Goal: Navigation & Orientation: Find specific page/section

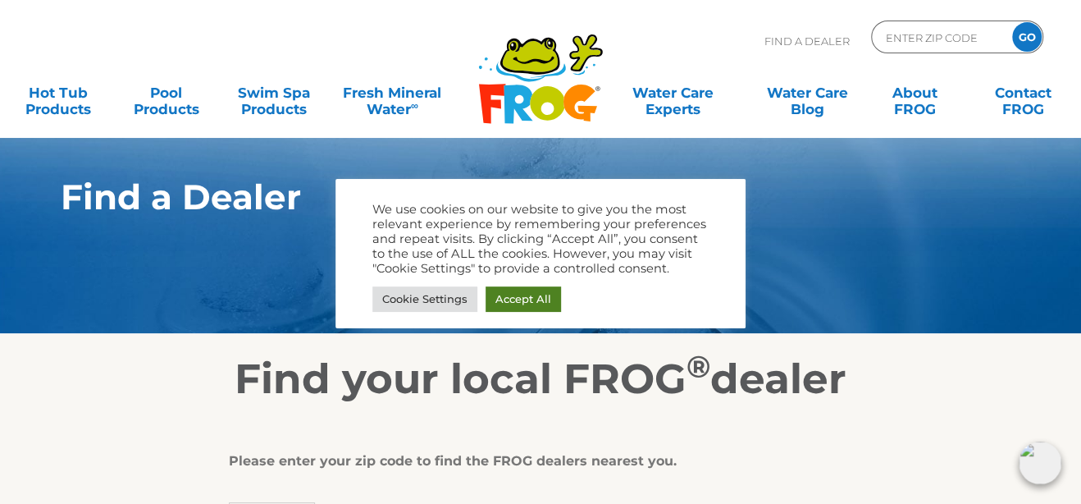
click at [546, 303] on body ".st130{clip-path:url(#SVGID_2_);fill-rule:evenodd;clip-rule:evenodd;fill:#C3CC0…" at bounding box center [540, 252] width 1081 height 504
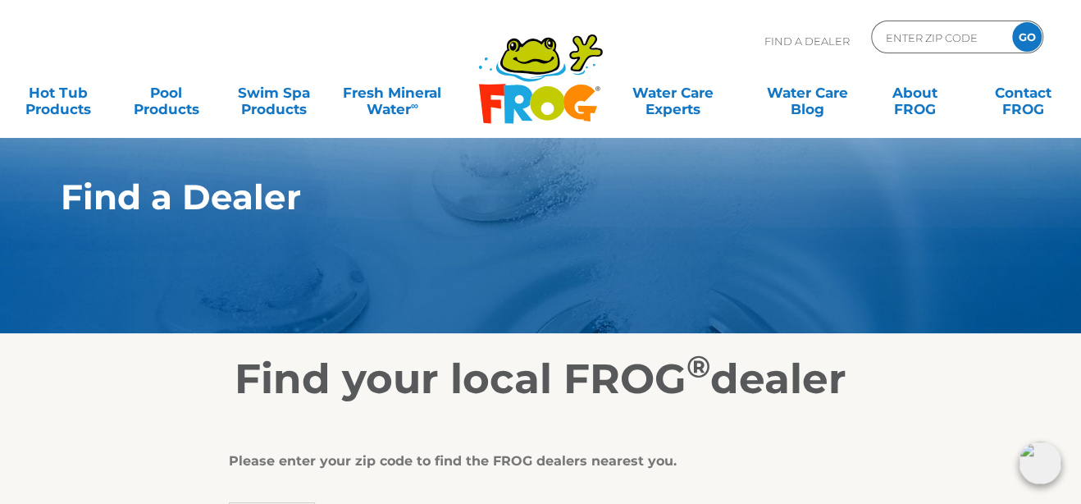
scroll to position [246, 0]
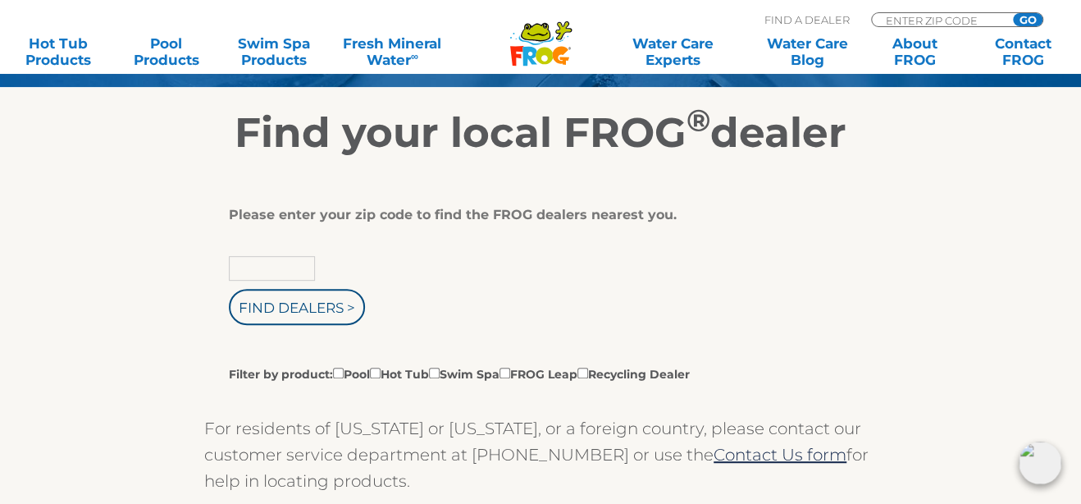
click at [300, 270] on input "text" at bounding box center [272, 268] width 86 height 25
type input "50049"
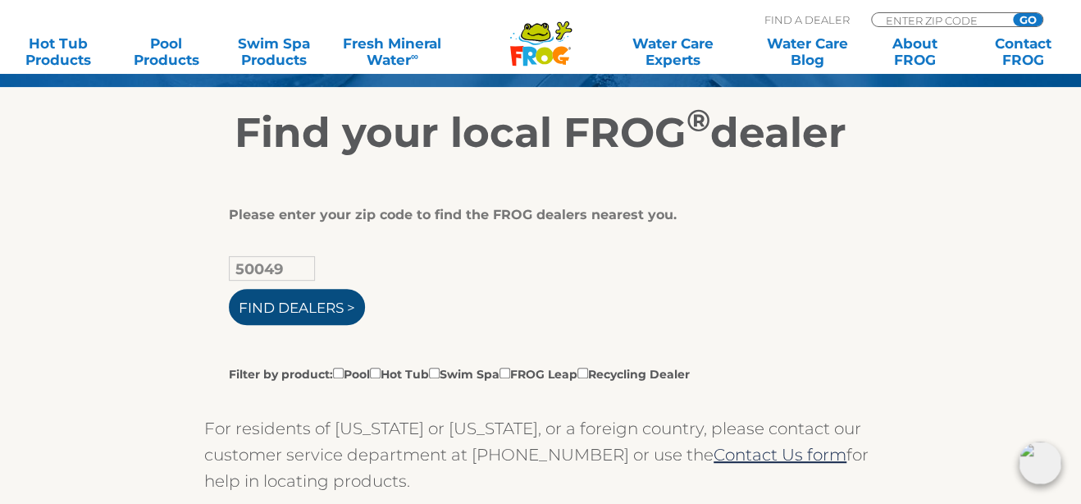
click at [275, 307] on input "Find Dealers >" at bounding box center [297, 307] width 136 height 36
click at [334, 366] on label "Filter by product: Pool Hot Tub Swim Spa FROG Leap Recycling Dealer" at bounding box center [459, 373] width 461 height 18
click at [334, 367] on input "Filter by product: Pool Hot Tub Swim Spa FROG Leap Recycling Dealer" at bounding box center [338, 372] width 11 height 11
checkbox input "true"
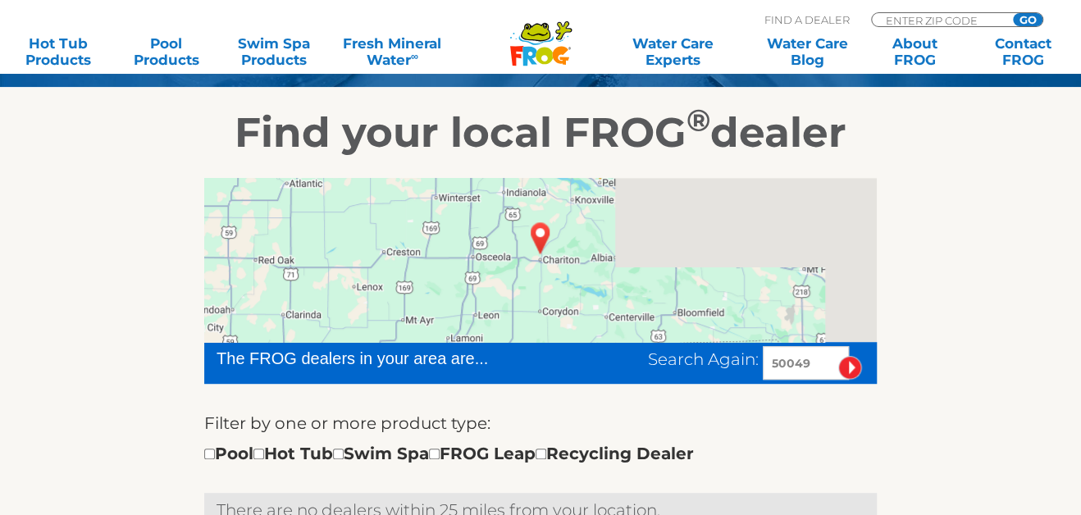
scroll to position [410, 0]
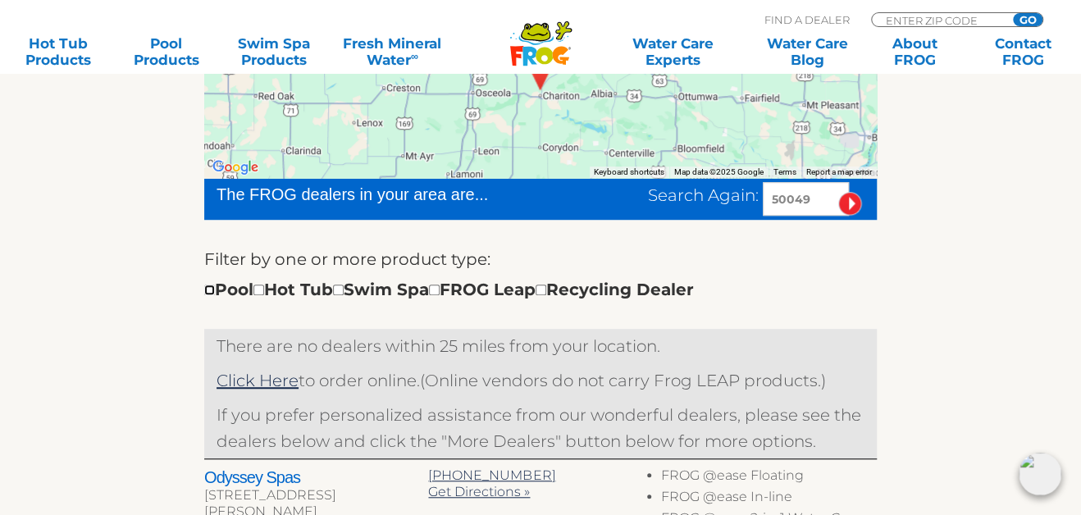
click at [209, 292] on input "checkbox" at bounding box center [209, 290] width 11 height 11
checkbox input "true"
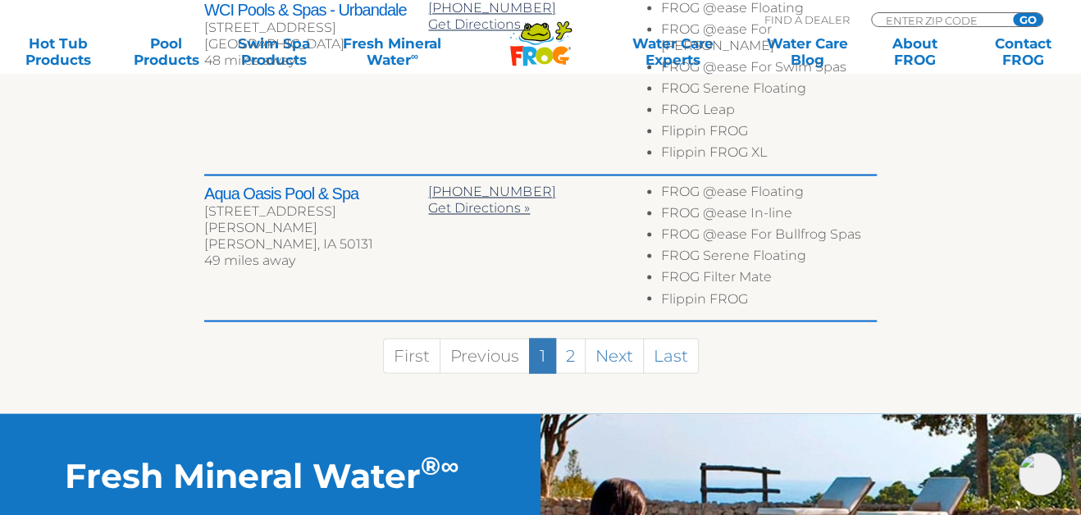
scroll to position [1325, 0]
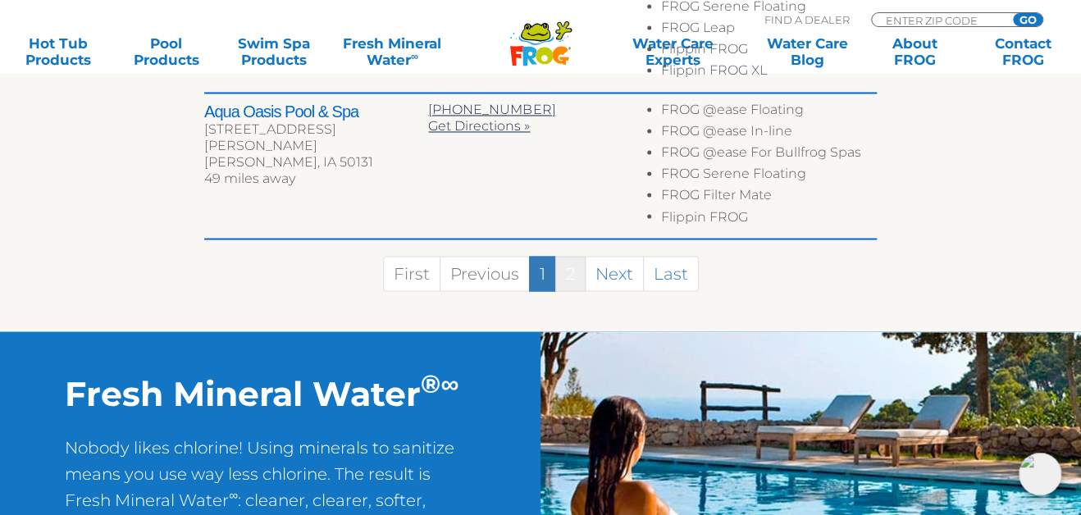
click at [565, 256] on link "2" at bounding box center [570, 273] width 30 height 35
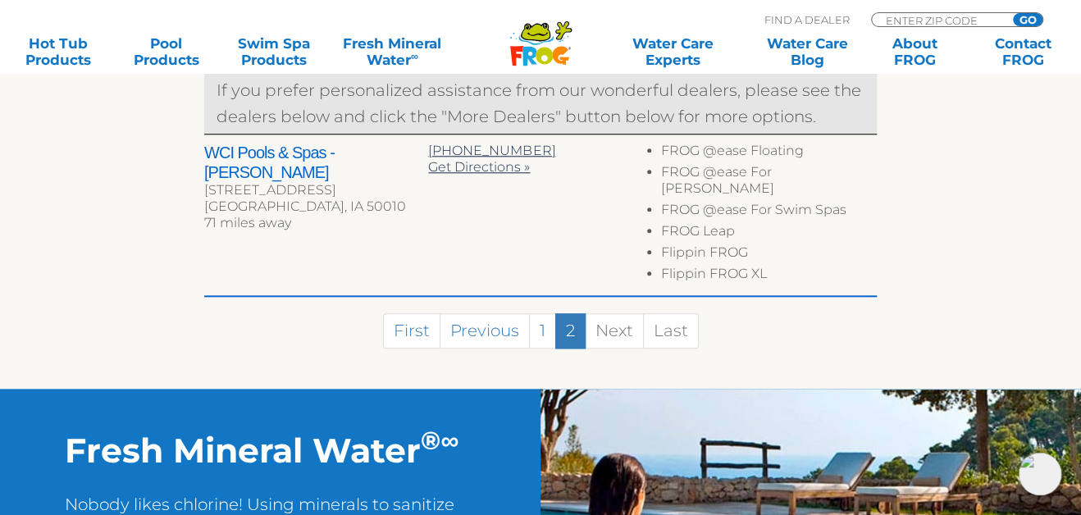
scroll to position [817, 0]
